Goal: Transaction & Acquisition: Book appointment/travel/reservation

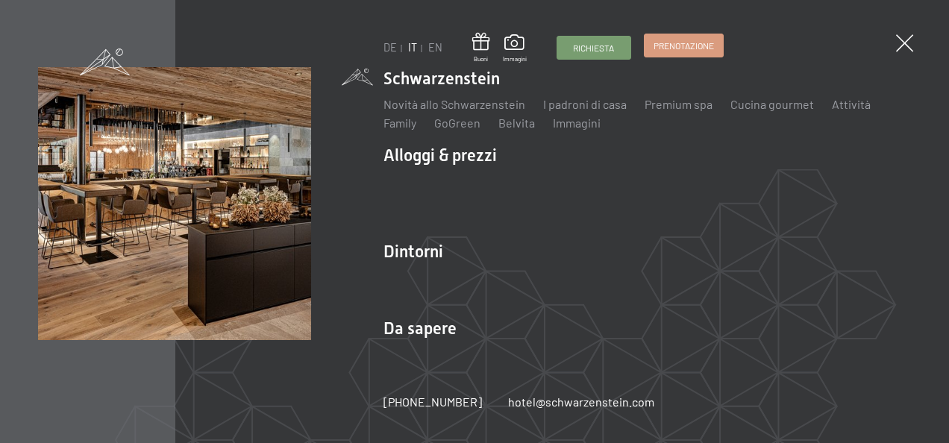
click at [659, 38] on link "Prenotazione" at bounding box center [684, 45] width 78 height 22
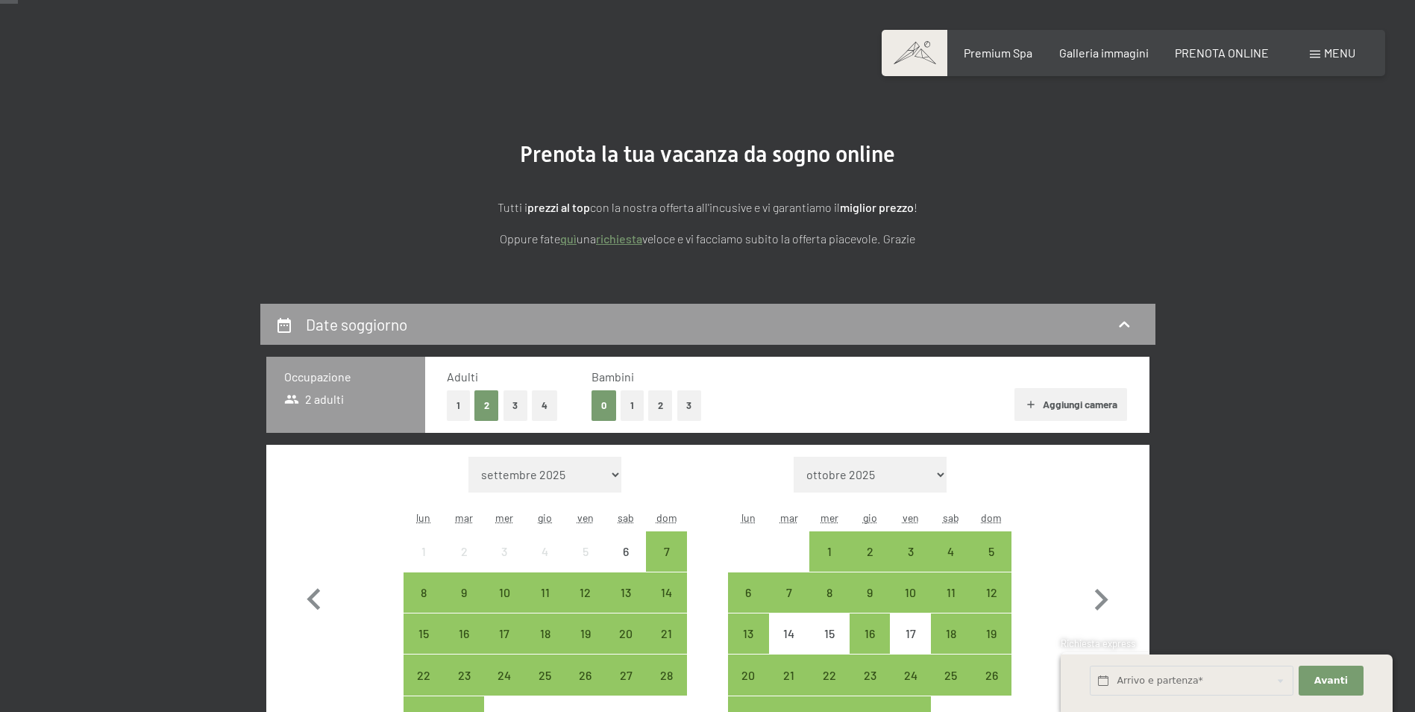
scroll to position [149, 0]
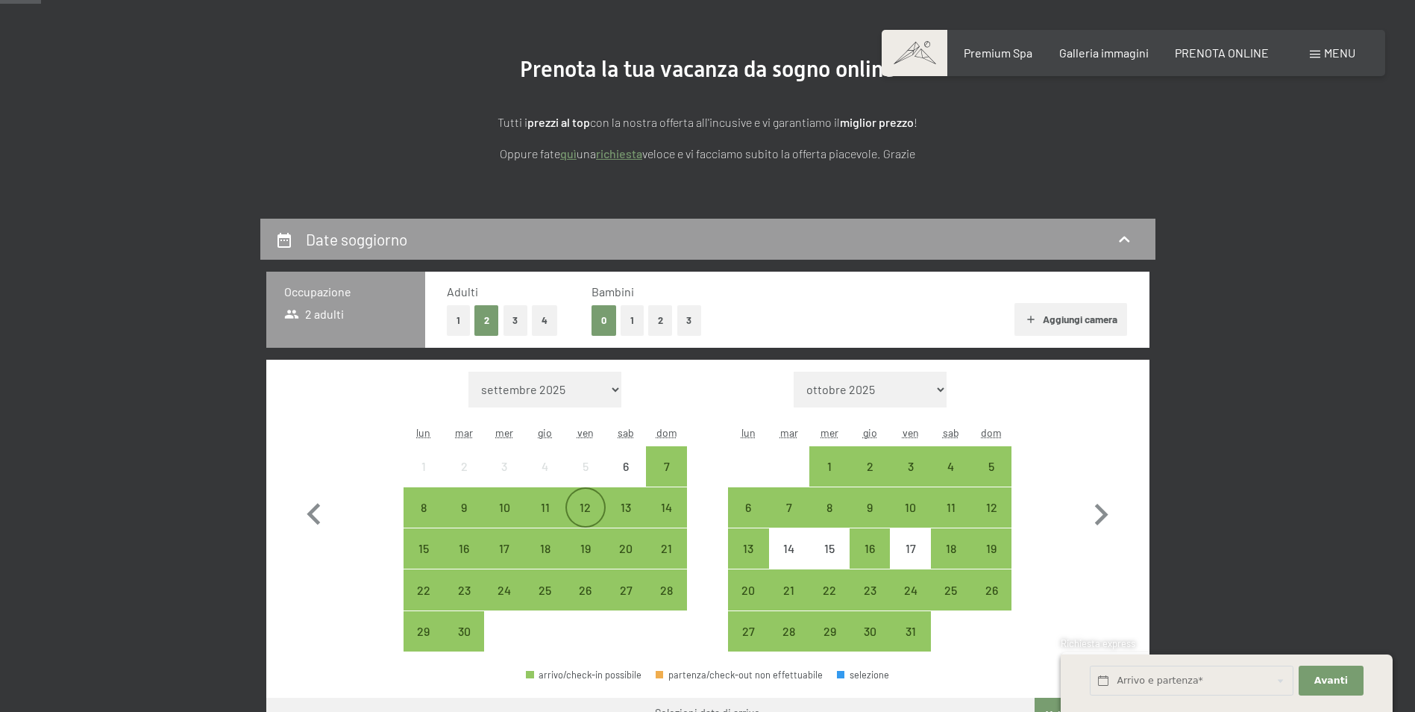
click at [597, 442] on div "12" at bounding box center [585, 519] width 37 height 37
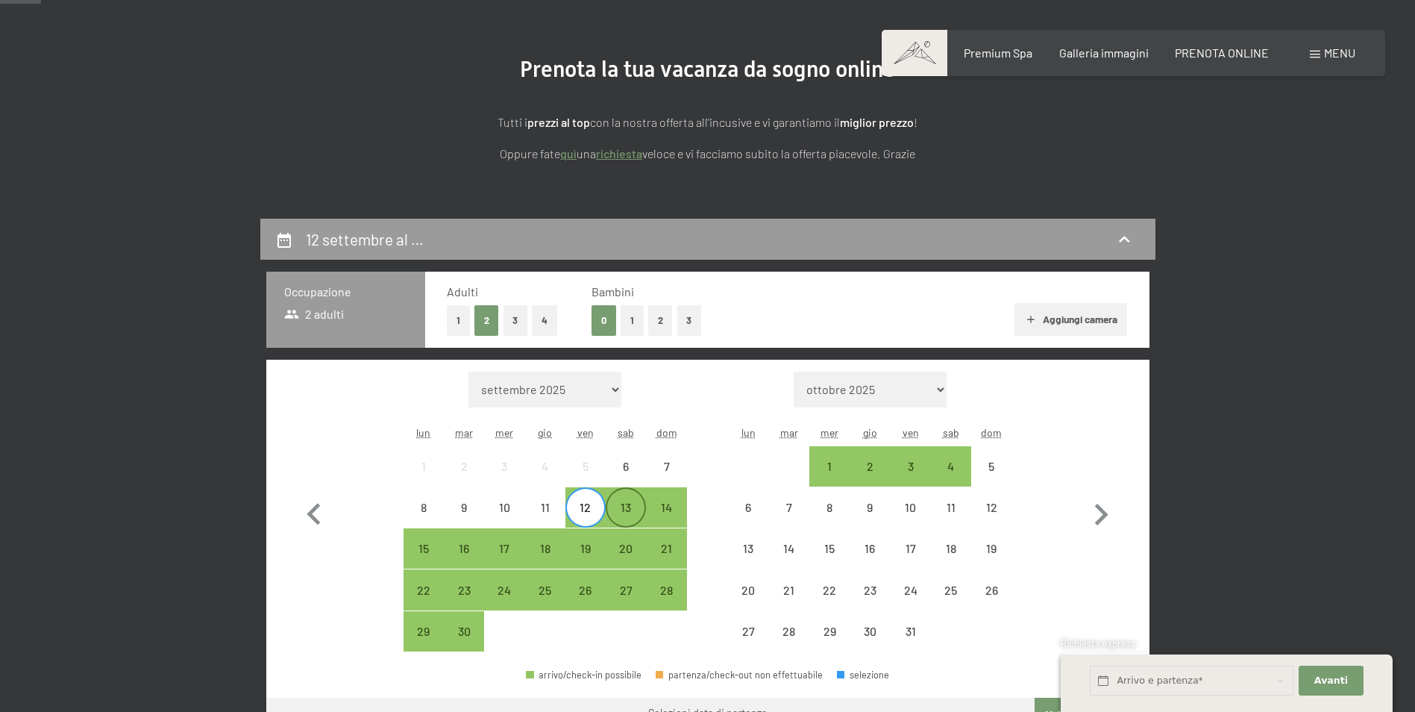
click at [624, 442] on div "13" at bounding box center [625, 519] width 37 height 37
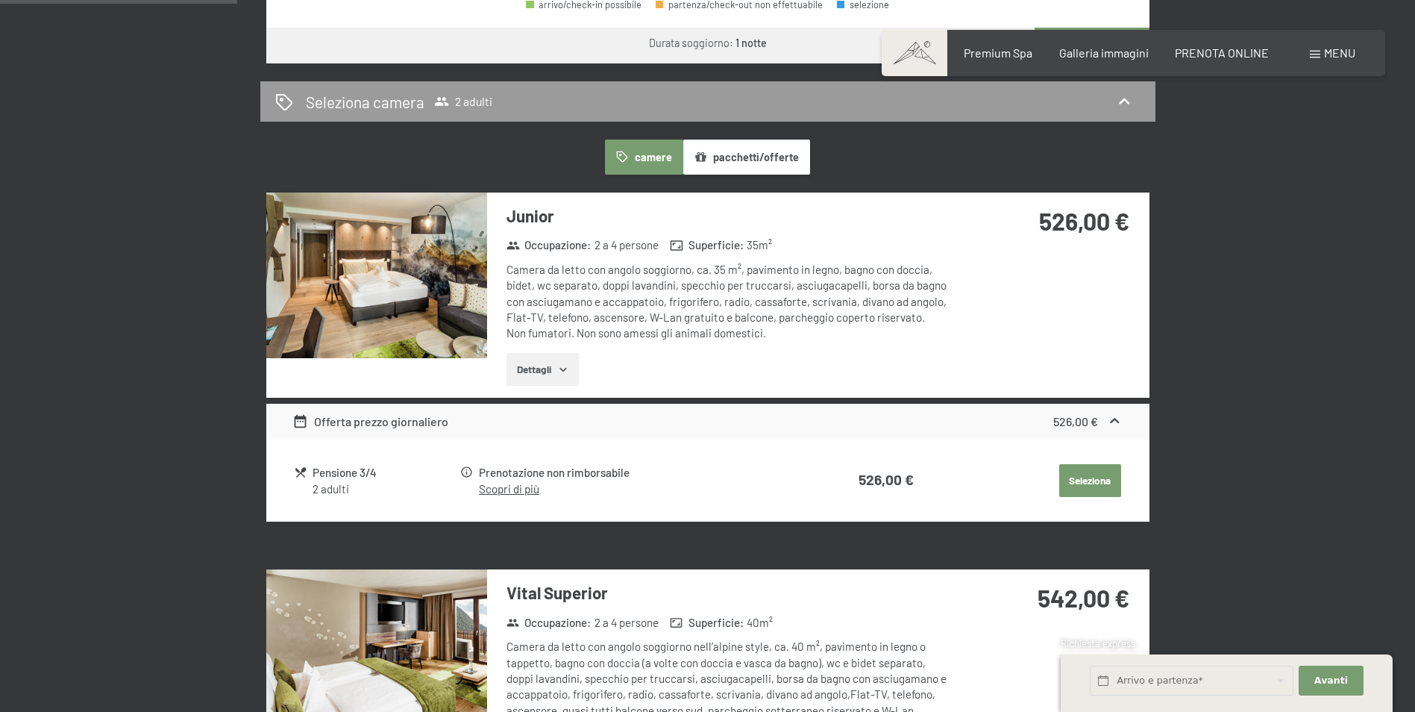
scroll to position [821, 0]
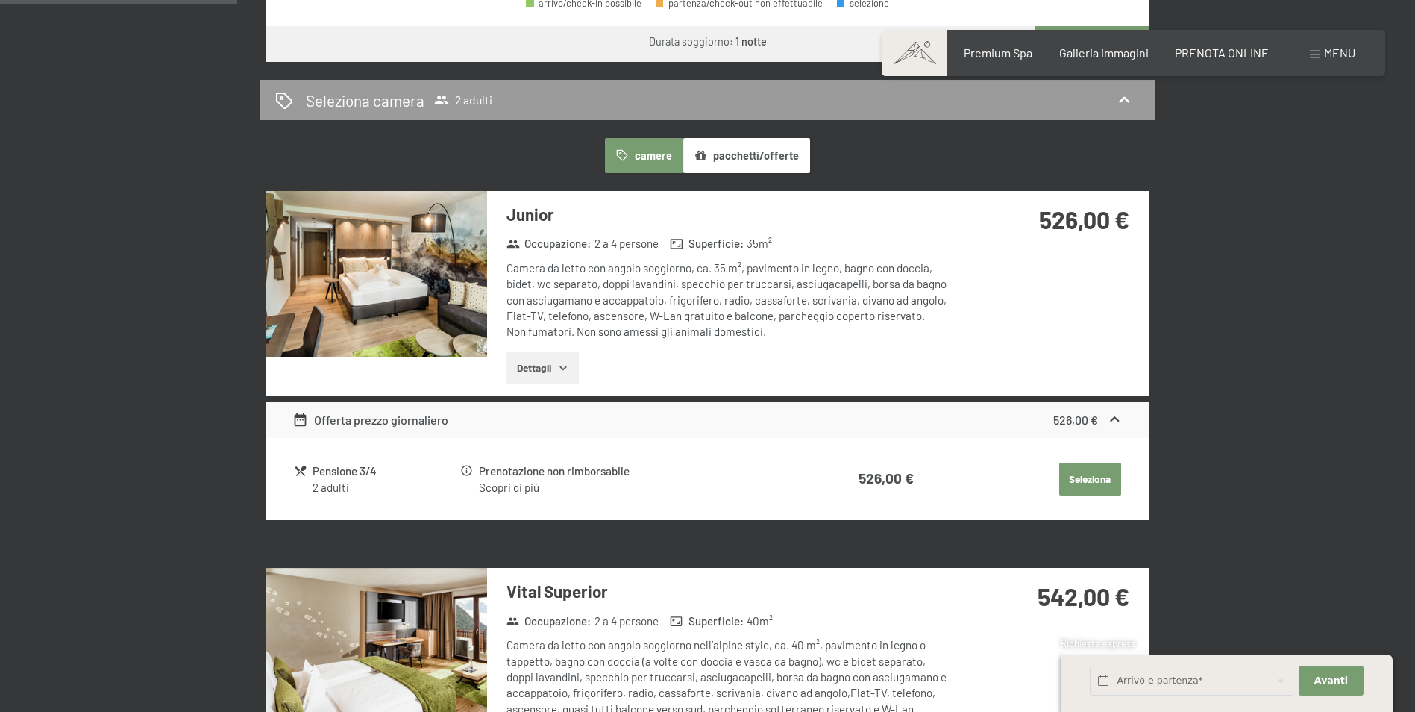
click at [937, 442] on button "Seleziona" at bounding box center [1090, 479] width 62 height 33
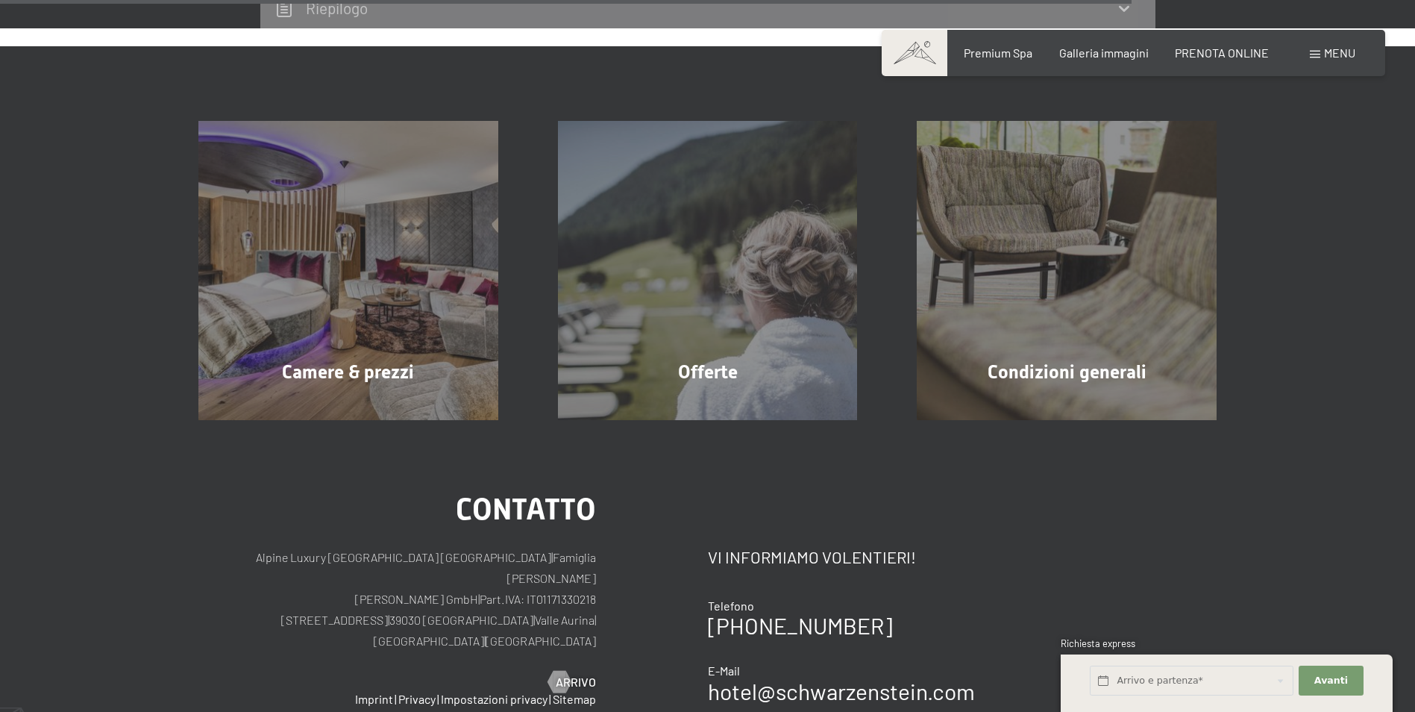
scroll to position [1636, 0]
